Goal: Transaction & Acquisition: Purchase product/service

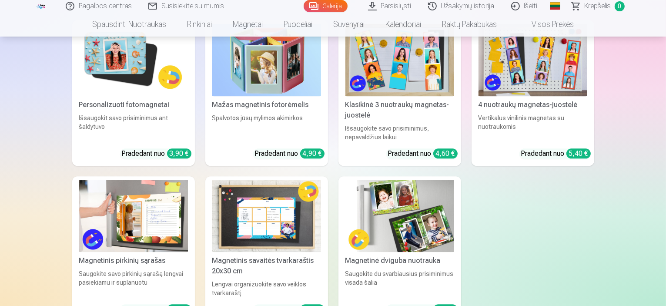
scroll to position [5286, 0]
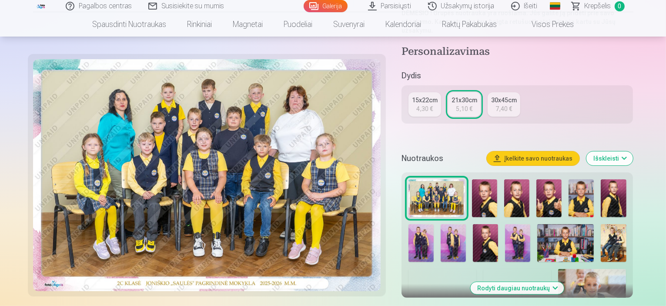
scroll to position [217, 0]
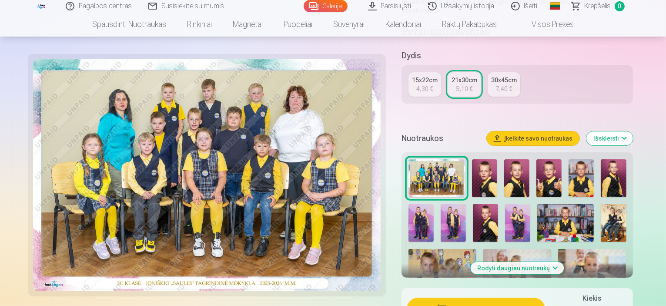
click at [442, 159] on img at bounding box center [436, 178] width 57 height 38
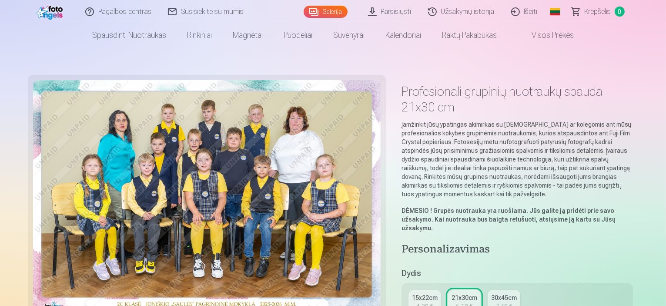
scroll to position [87, 0]
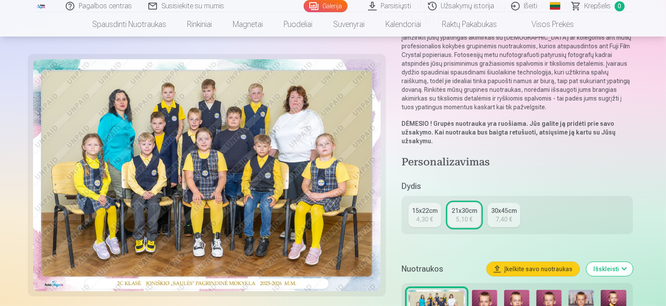
click at [484, 290] on img at bounding box center [484, 309] width 25 height 38
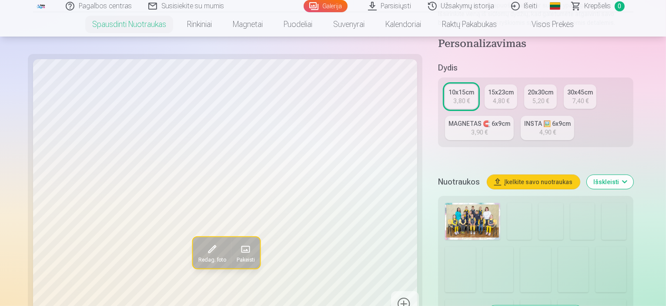
scroll to position [174, 0]
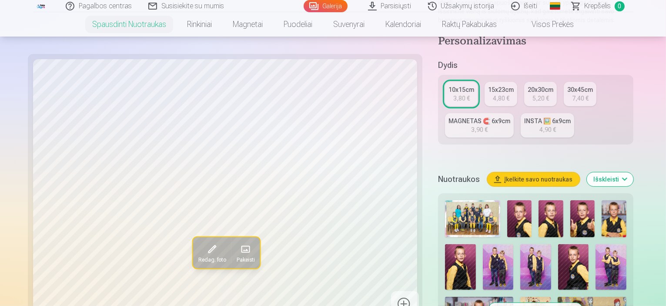
click at [513, 244] on img at bounding box center [498, 267] width 30 height 46
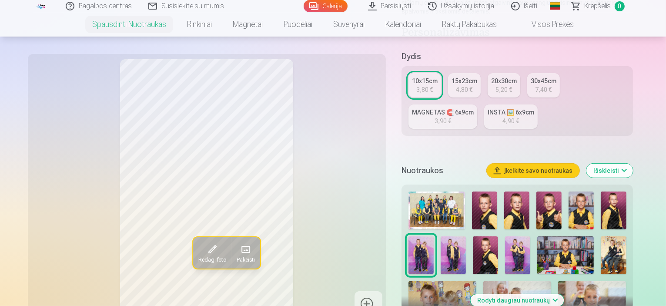
click at [505, 237] on img at bounding box center [517, 255] width 25 height 38
click at [441, 247] on img at bounding box center [453, 255] width 25 height 38
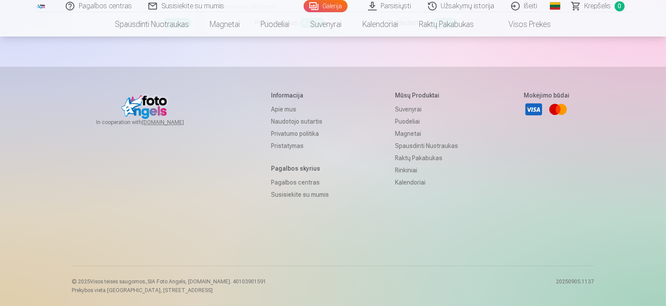
scroll to position [7683, 0]
